Goal: Task Accomplishment & Management: Manage account settings

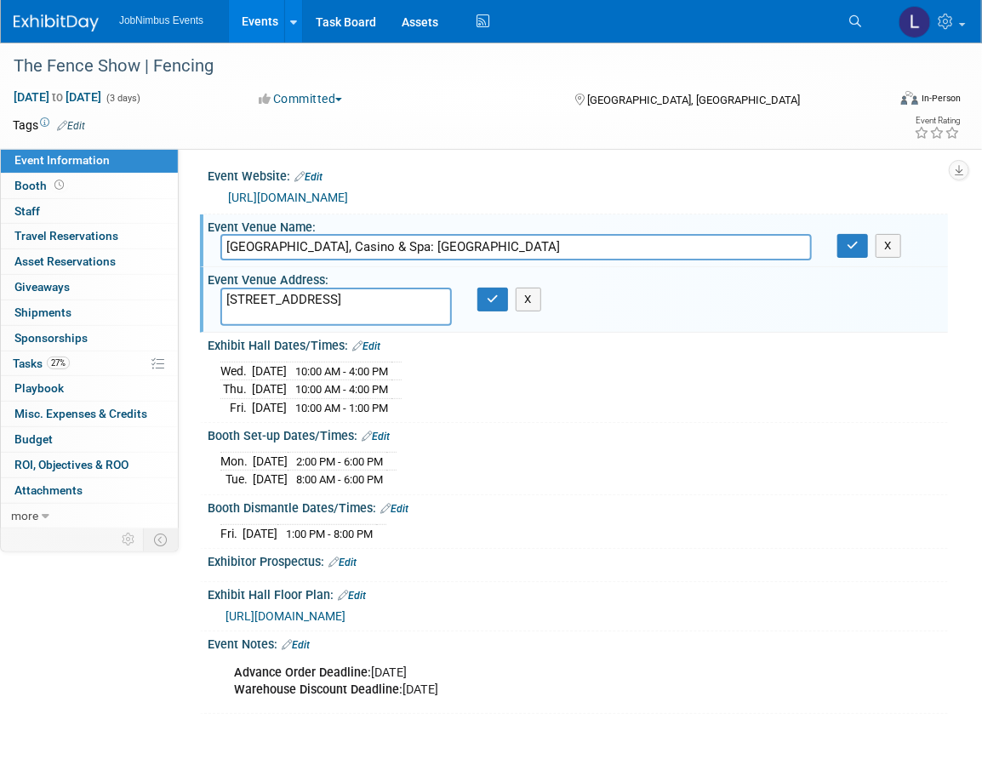
click at [631, 309] on div "Event Venue Address: [STREET_ADDRESS] [STREET_ADDRESS] X" at bounding box center [574, 299] width 748 height 65
click at [495, 300] on icon "button" at bounding box center [493, 298] width 12 height 11
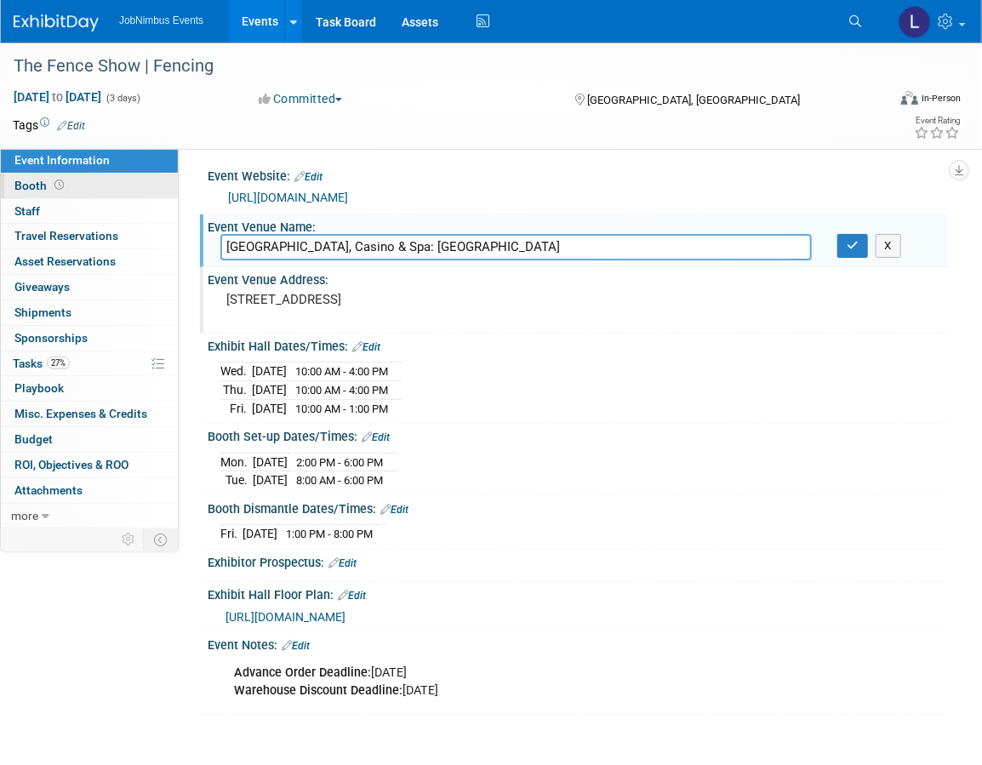
click at [78, 193] on link "Booth" at bounding box center [89, 186] width 177 height 25
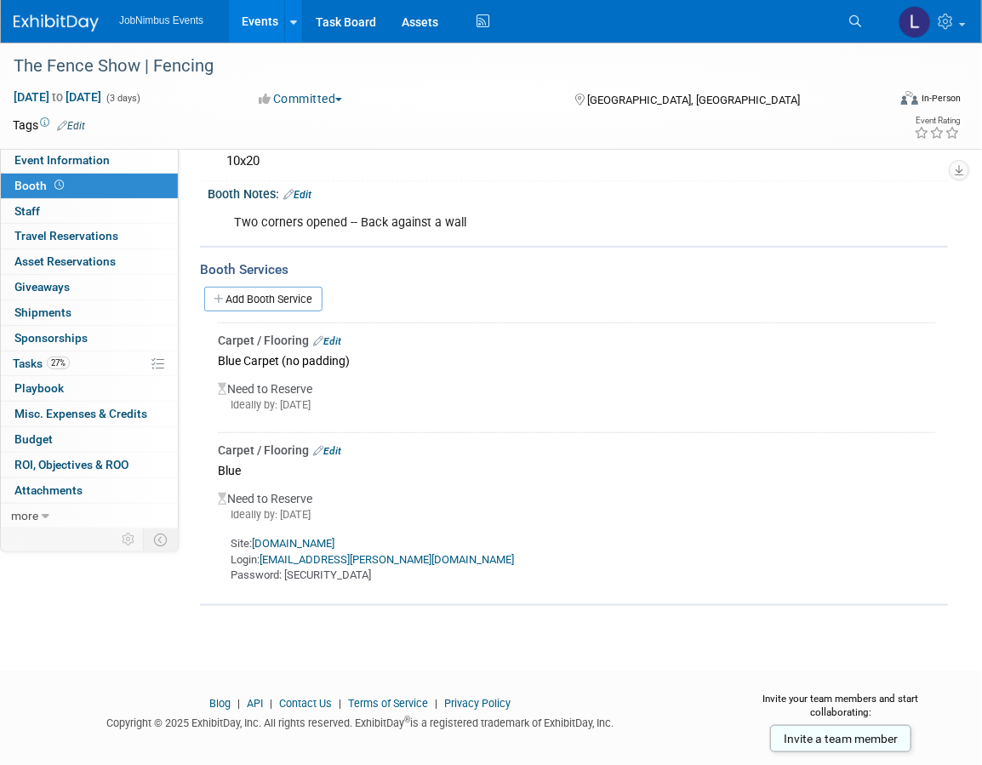
scroll to position [180, 0]
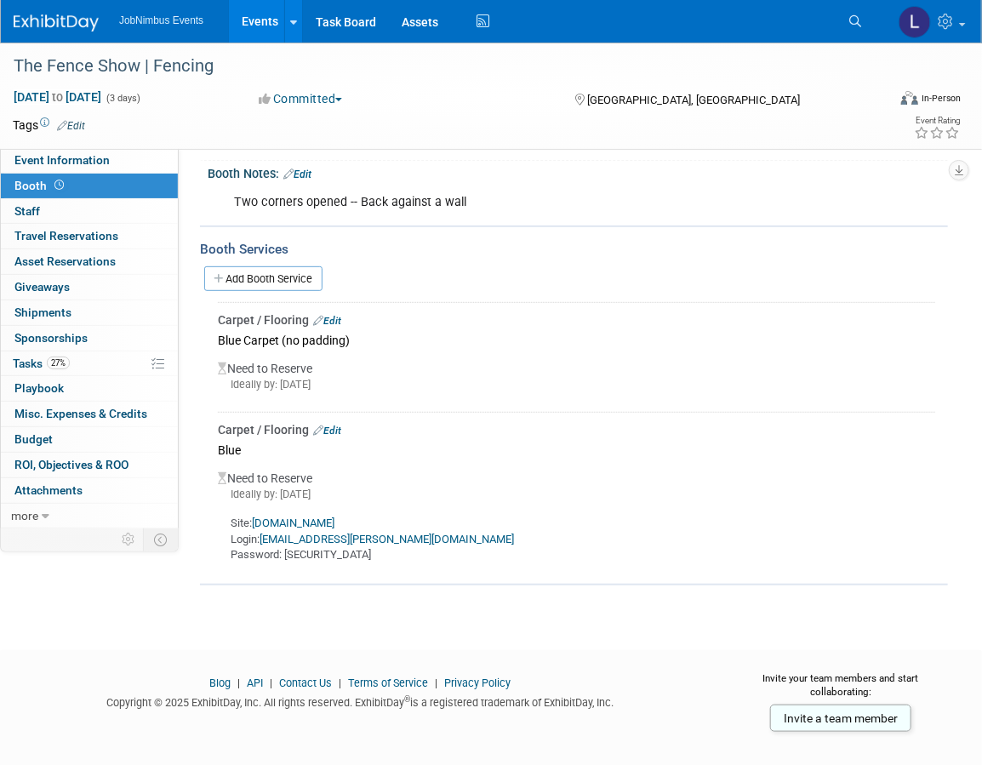
click at [317, 518] on link "[DOMAIN_NAME]" at bounding box center [293, 522] width 83 height 13
drag, startPoint x: 424, startPoint y: 537, endPoint x: 403, endPoint y: 534, distance: 21.4
click at [424, 537] on div "Site: [DOMAIN_NAME] Login: [EMAIL_ADDRESS][PERSON_NAME][DOMAIN_NAME] Password: …" at bounding box center [576, 532] width 717 height 61
drag, startPoint x: 403, startPoint y: 534, endPoint x: 264, endPoint y: 538, distance: 139.6
click at [264, 538] on div "Site: [DOMAIN_NAME] Login: [EMAIL_ADDRESS][PERSON_NAME][DOMAIN_NAME] Password: …" at bounding box center [576, 532] width 717 height 61
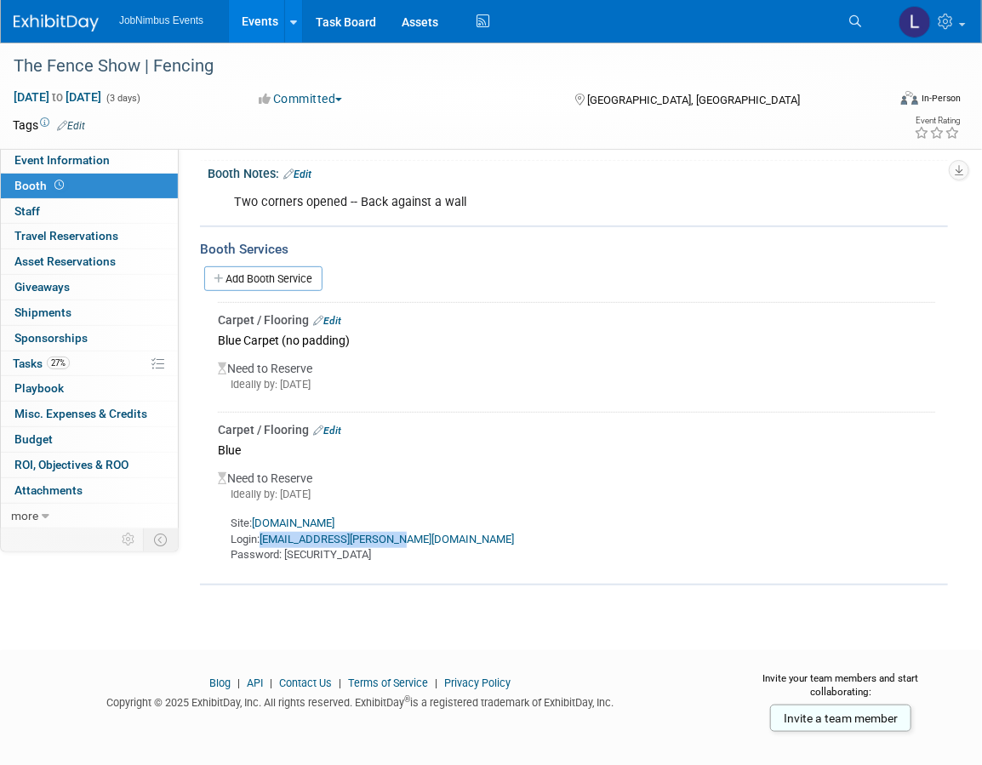
copy link "[EMAIL_ADDRESS][PERSON_NAME][DOMAIN_NAME]"
click at [354, 558] on div "Site: [DOMAIN_NAME] Login: [EMAIL_ADDRESS][PERSON_NAME][DOMAIN_NAME] Password: …" at bounding box center [576, 532] width 717 height 61
drag, startPoint x: 340, startPoint y: 554, endPoint x: 286, endPoint y: 556, distance: 54.5
click at [286, 556] on div "Site: [DOMAIN_NAME] Login: [EMAIL_ADDRESS][PERSON_NAME][DOMAIN_NAME] Password: …" at bounding box center [576, 532] width 717 height 61
copy div "Temp1234"
